Goal: Task Accomplishment & Management: Manage account settings

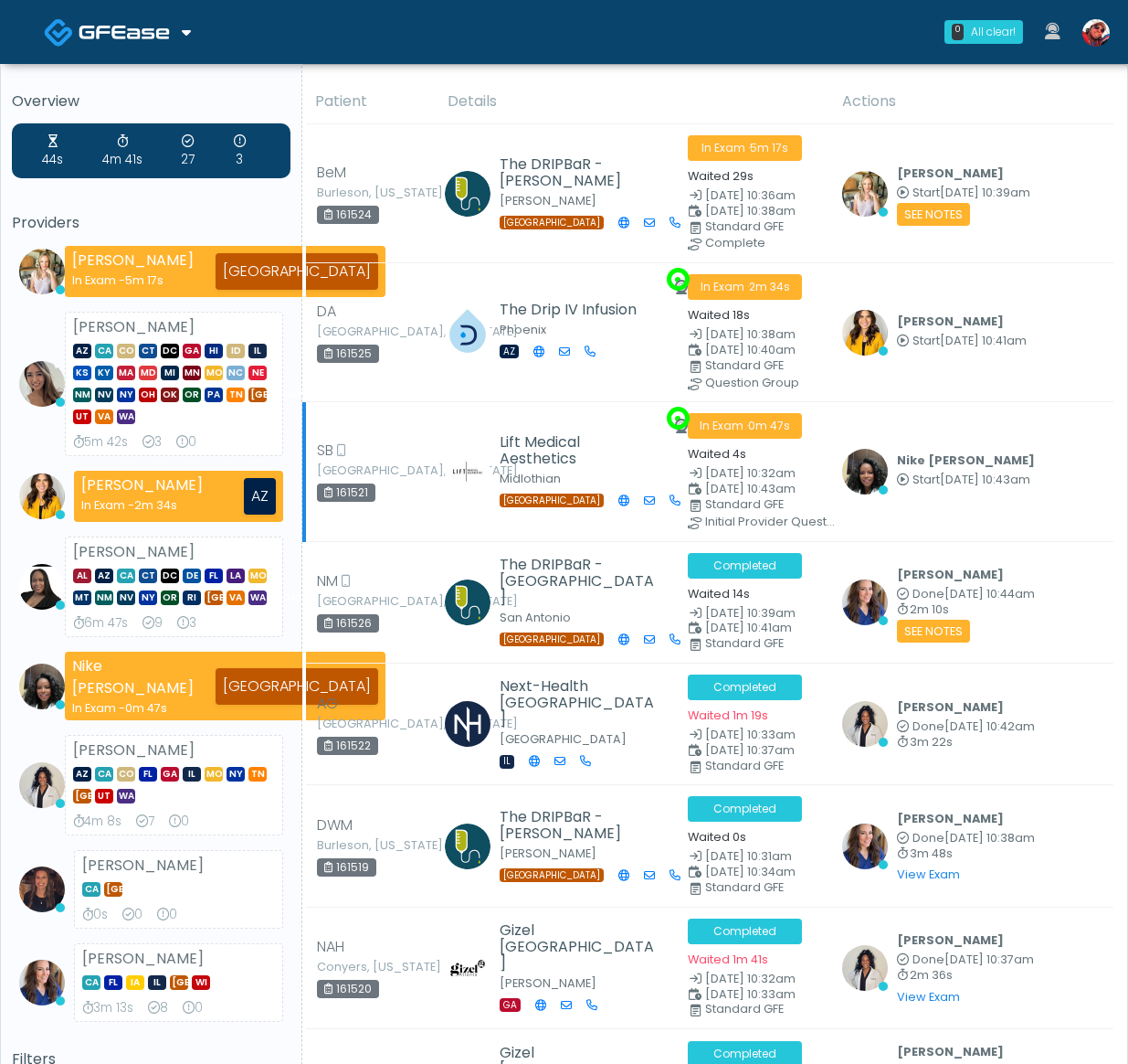
click at [1072, 504] on td "Nike Elizabeth Akinjero Start Aug 23, 10:43am View Exam | Unreview" at bounding box center [972, 471] width 282 height 139
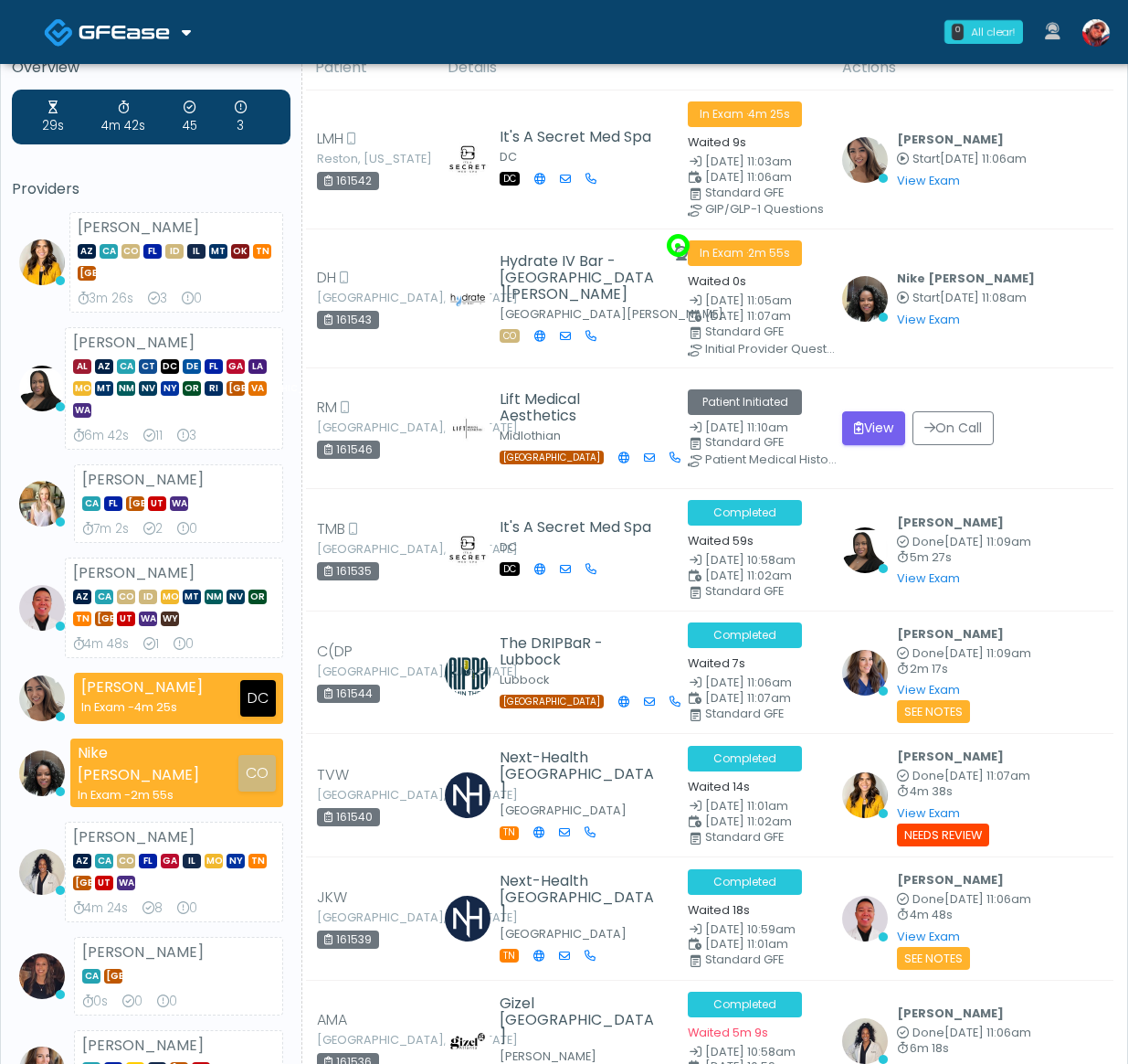
scroll to position [11, 0]
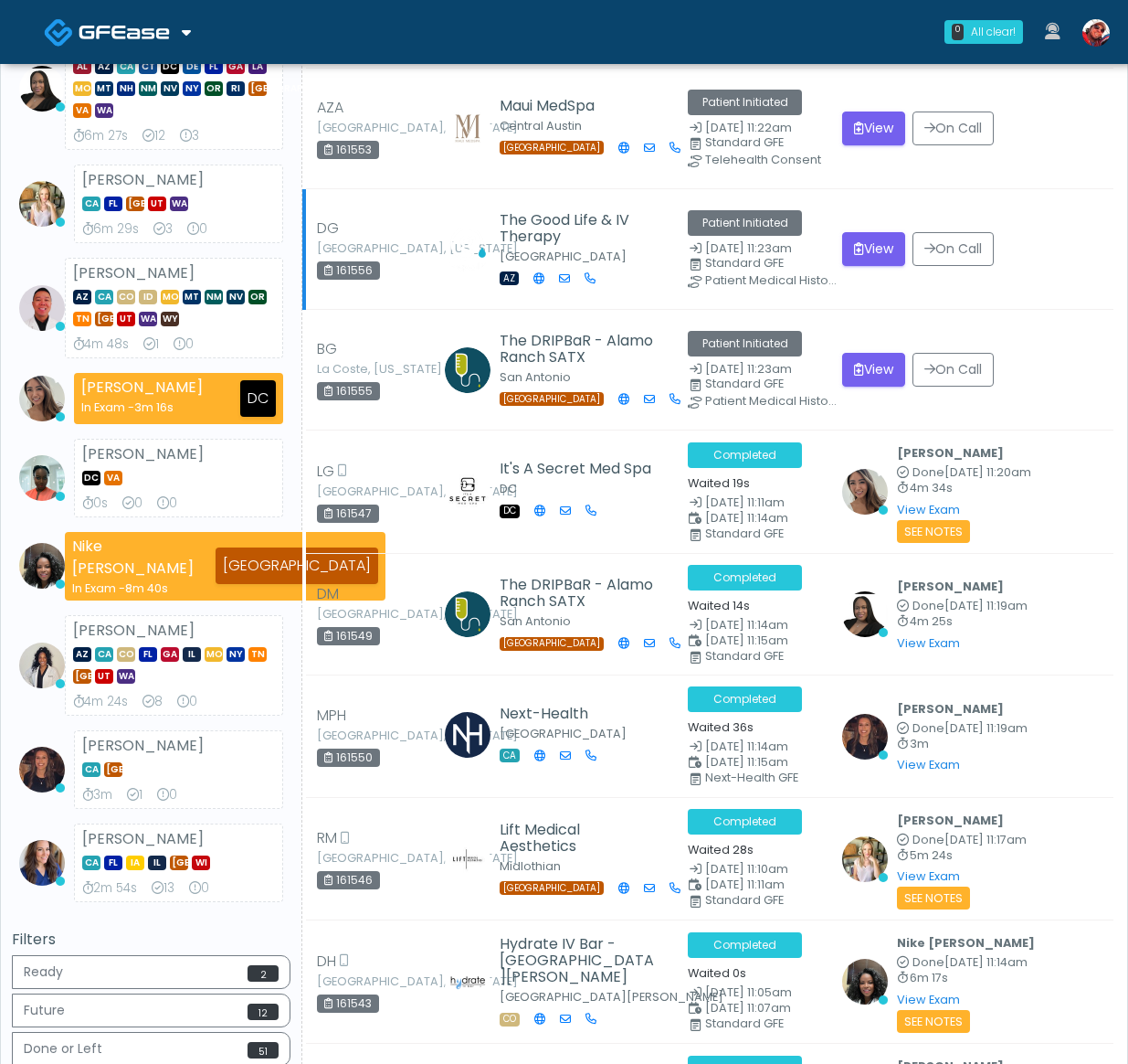
scroll to position [366, 0]
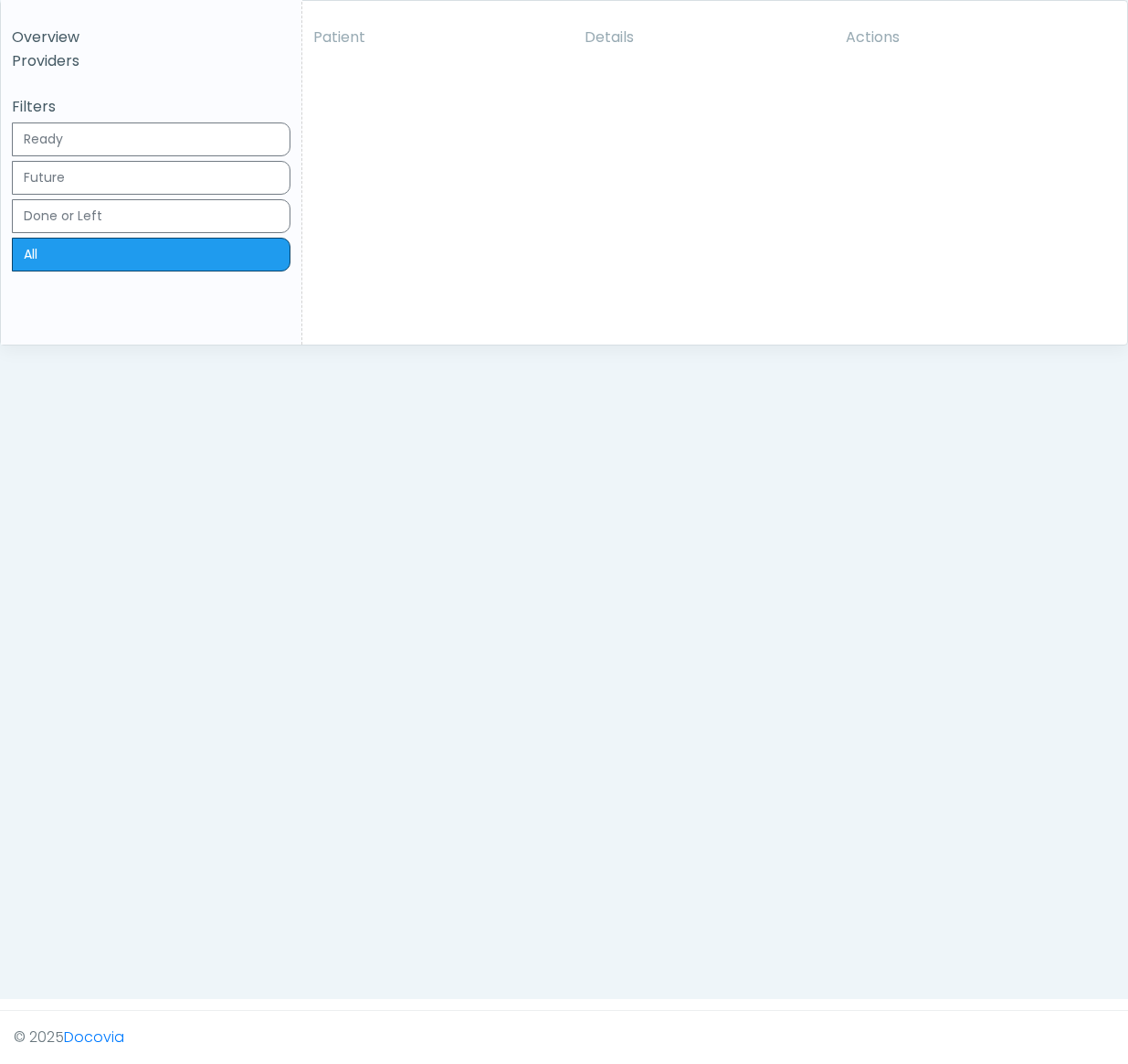
scroll to position [563, 0]
